Goal: Information Seeking & Learning: Find specific page/section

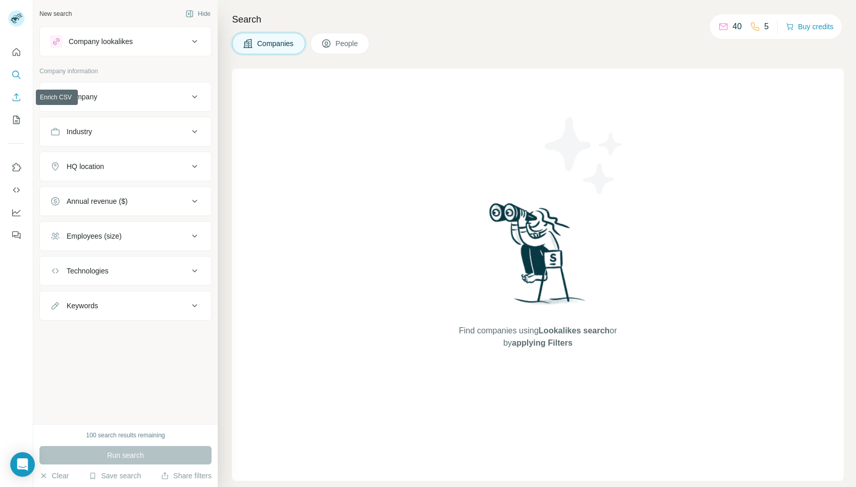
click at [16, 100] on icon "Enrich CSV" at bounding box center [16, 97] width 10 height 10
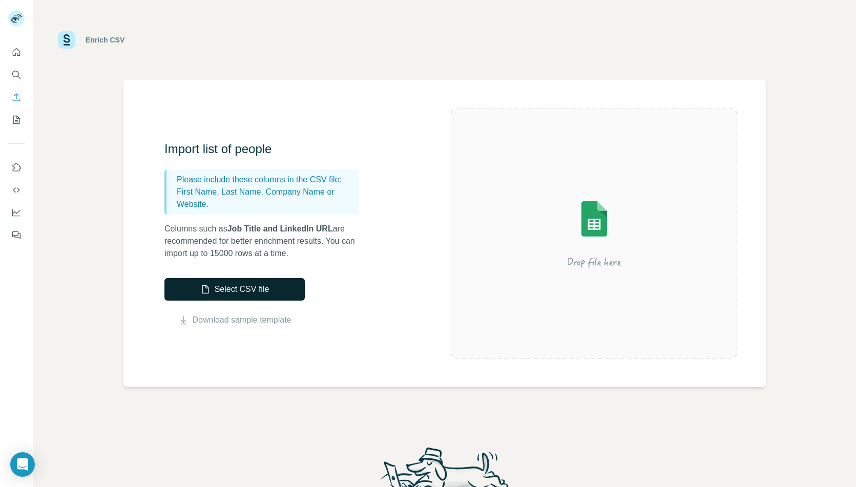
click at [259, 293] on button "Select CSV file" at bounding box center [234, 289] width 140 height 23
click at [226, 322] on link "Download sample template" at bounding box center [242, 320] width 99 height 12
click at [17, 56] on icon "Quick start" at bounding box center [16, 52] width 10 height 10
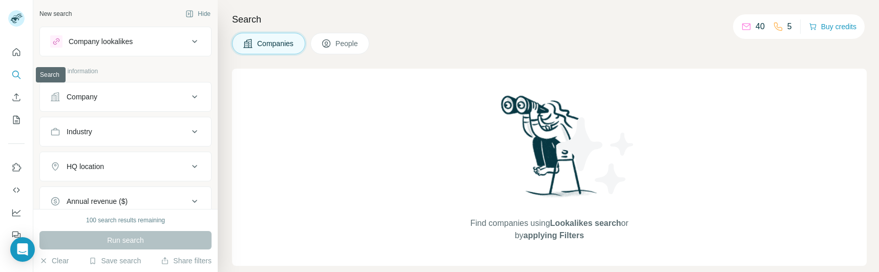
click at [14, 77] on icon "Search" at bounding box center [15, 74] width 7 height 7
click at [344, 45] on span "People" at bounding box center [348, 43] width 24 height 10
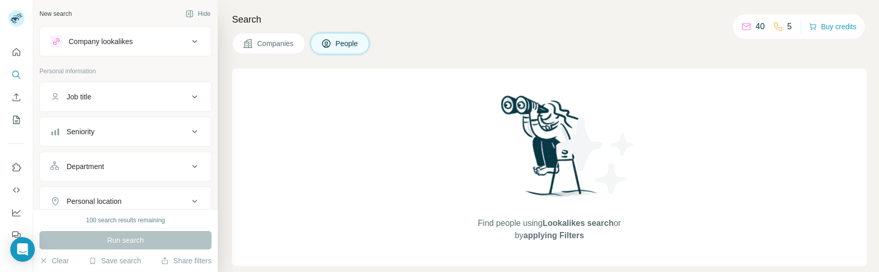
click at [118, 97] on div "Job title" at bounding box center [119, 97] width 138 height 10
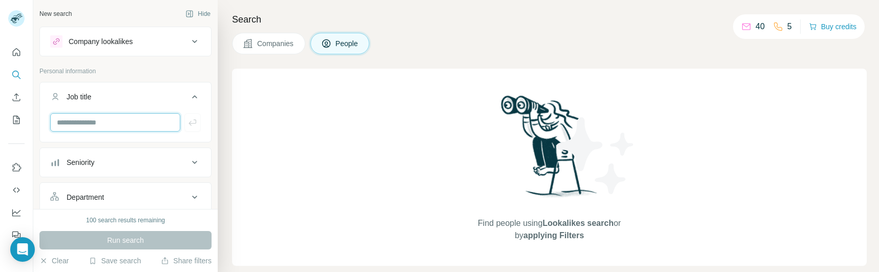
click at [104, 123] on input "text" at bounding box center [115, 122] width 130 height 18
type input "********"
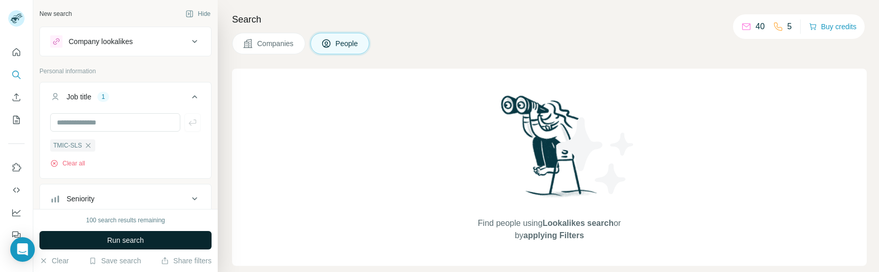
click at [95, 234] on button "Run search" at bounding box center [125, 240] width 172 height 18
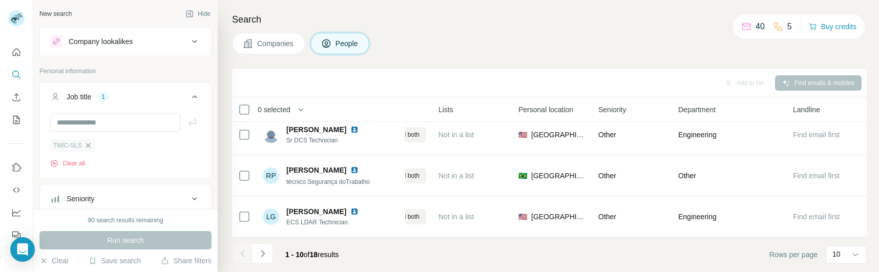
click at [89, 147] on icon "button" at bounding box center [88, 145] width 5 height 5
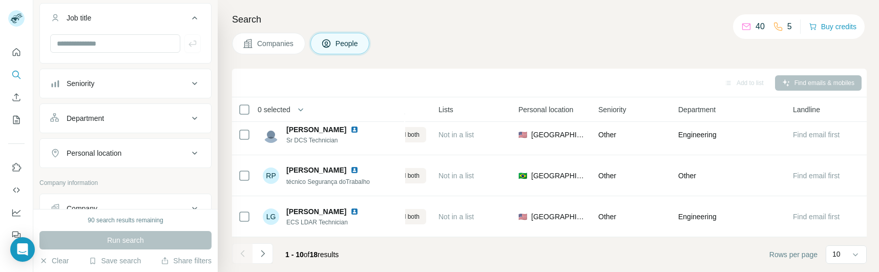
scroll to position [94, 0]
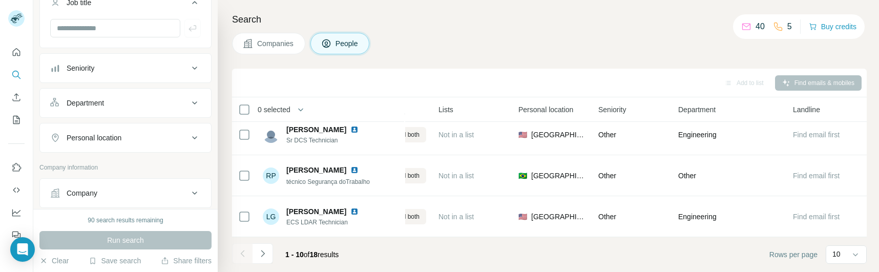
click at [104, 136] on div "Personal location" at bounding box center [94, 138] width 55 height 10
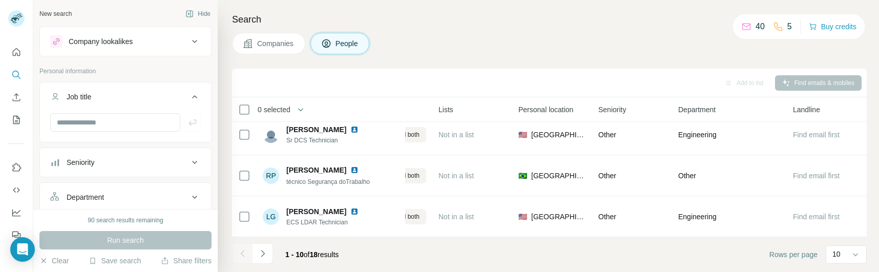
scroll to position [0, 0]
click at [17, 52] on icon "Quick start" at bounding box center [16, 52] width 10 height 10
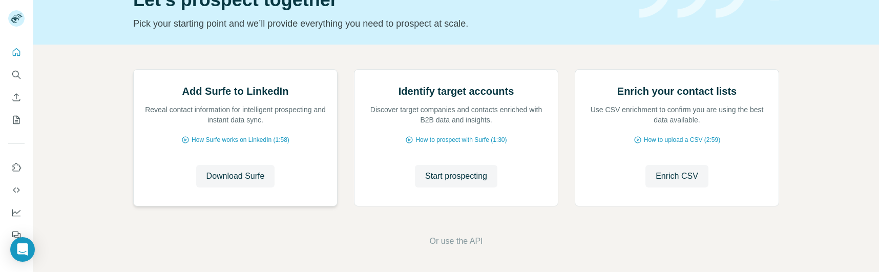
scroll to position [171, 0]
